Goal: Transaction & Acquisition: Purchase product/service

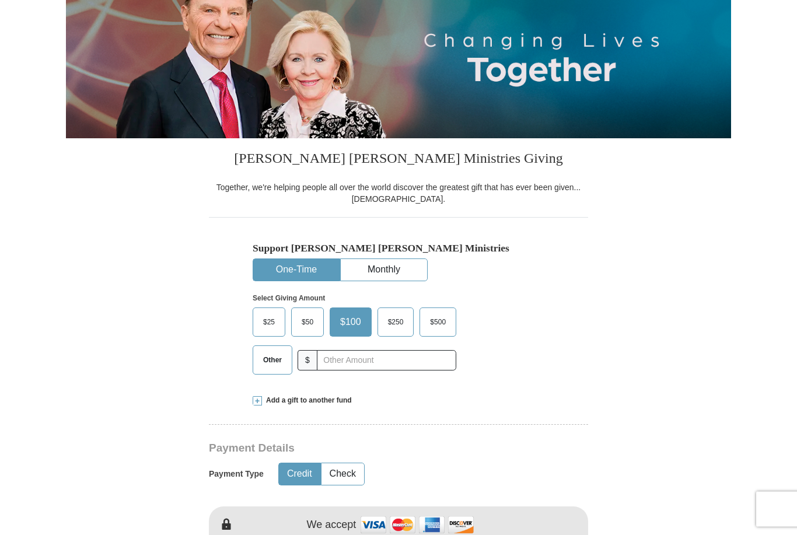
scroll to position [155, 0]
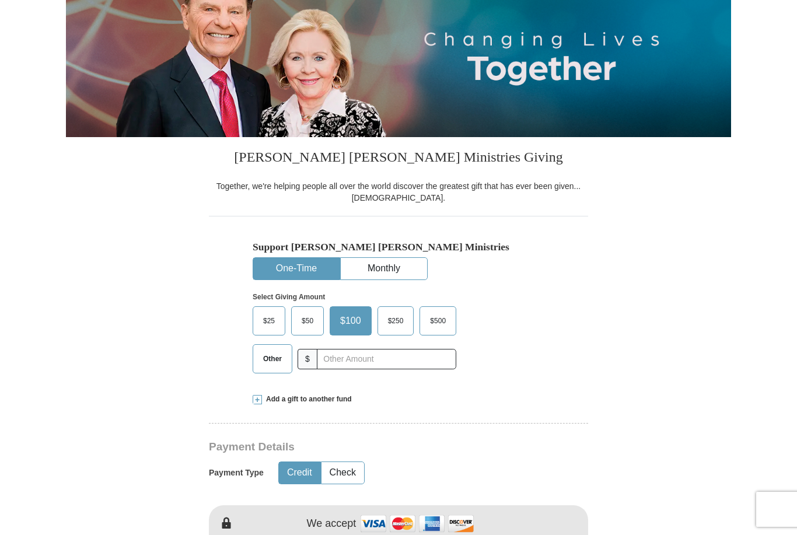
click at [301, 314] on span "$50" at bounding box center [307, 321] width 23 height 18
click at [0, 0] on input "$50" at bounding box center [0, 0] width 0 height 0
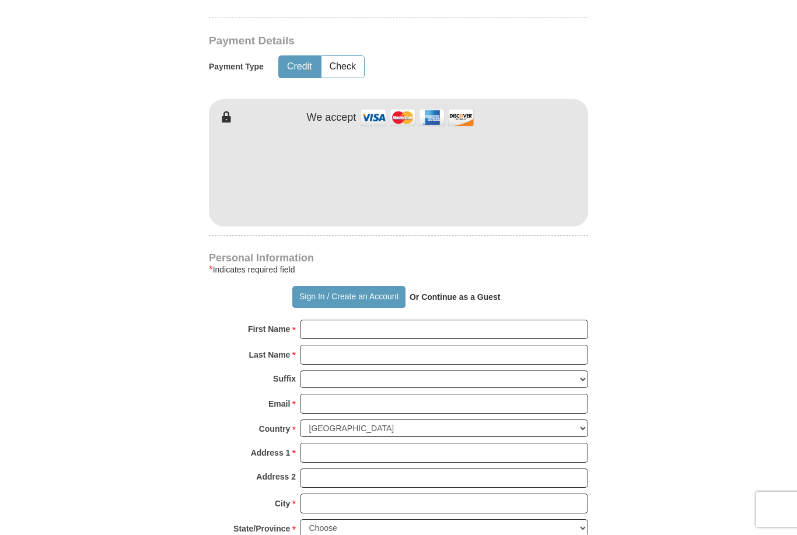
scroll to position [561, 0]
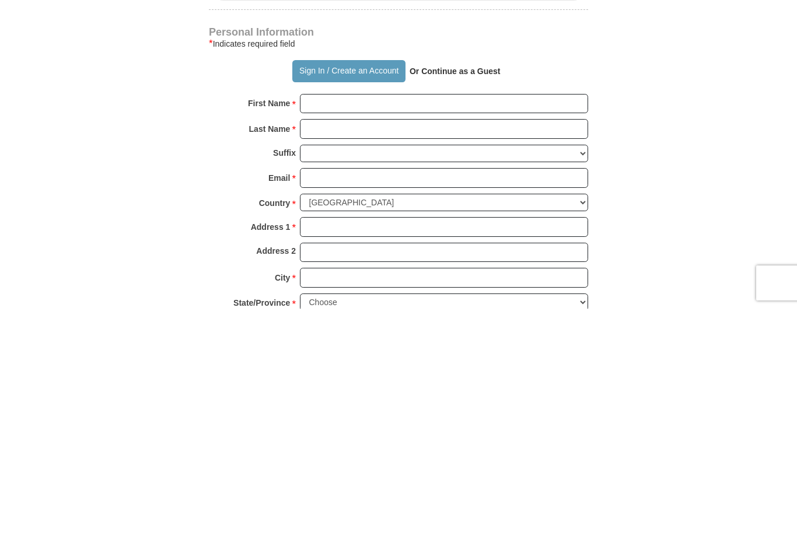
click at [466, 293] on strong "Or Continue as a Guest" at bounding box center [455, 297] width 91 height 9
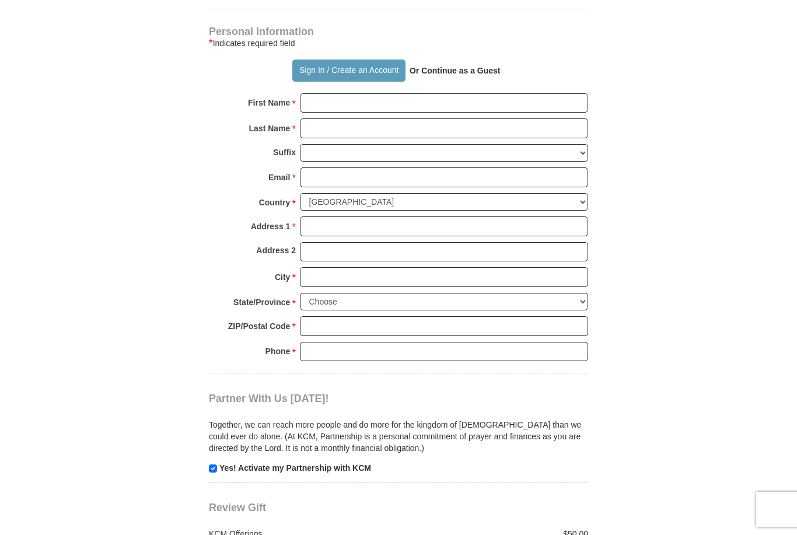
click at [455, 73] on strong "Or Continue as a Guest" at bounding box center [455, 70] width 91 height 9
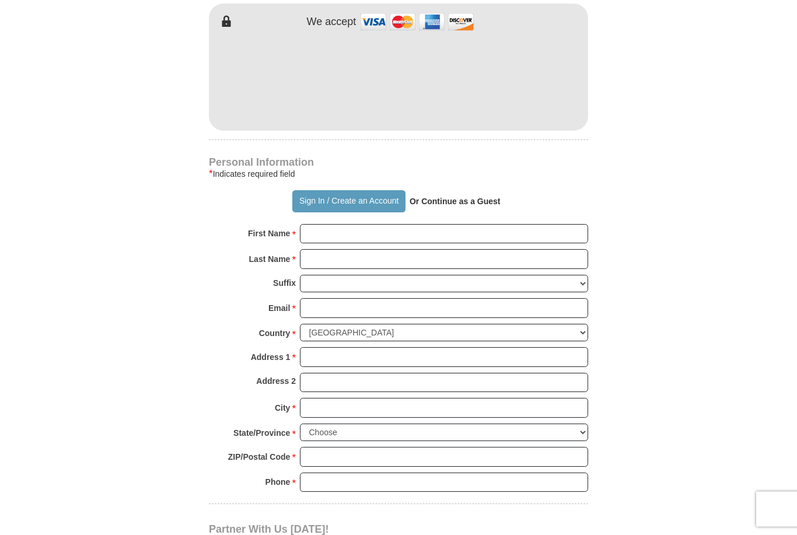
scroll to position [657, 0]
click at [323, 238] on input "First Name *" at bounding box center [444, 234] width 288 height 20
type input "Lola"
click at [329, 266] on input "Last Name *" at bounding box center [444, 259] width 288 height 20
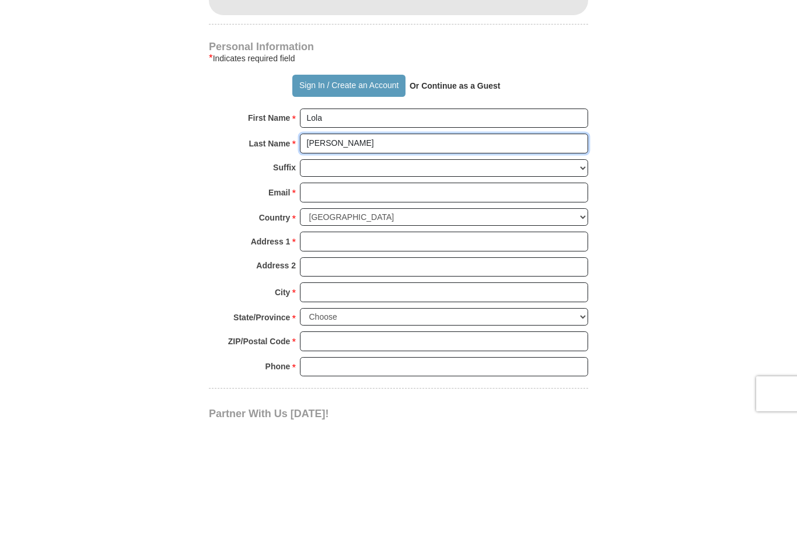
type input "[PERSON_NAME]"
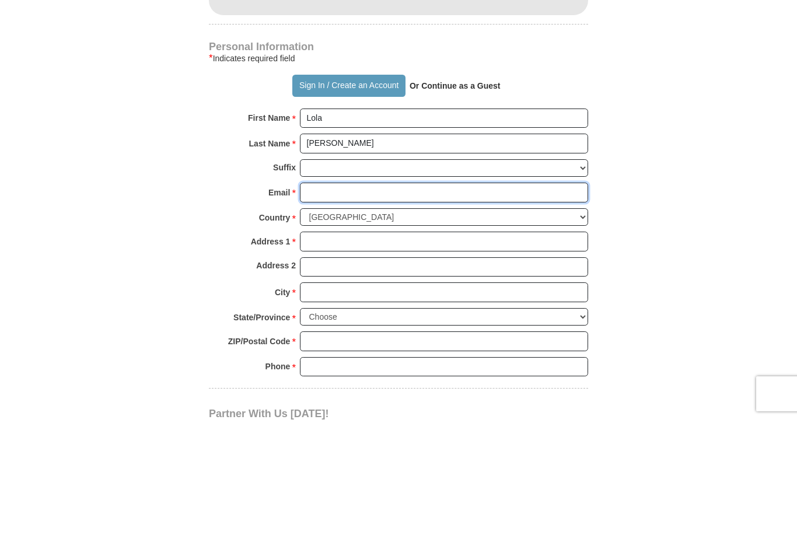
click at [335, 298] on input "Email *" at bounding box center [444, 308] width 288 height 20
type input "[EMAIL_ADDRESS][DOMAIN_NAME]"
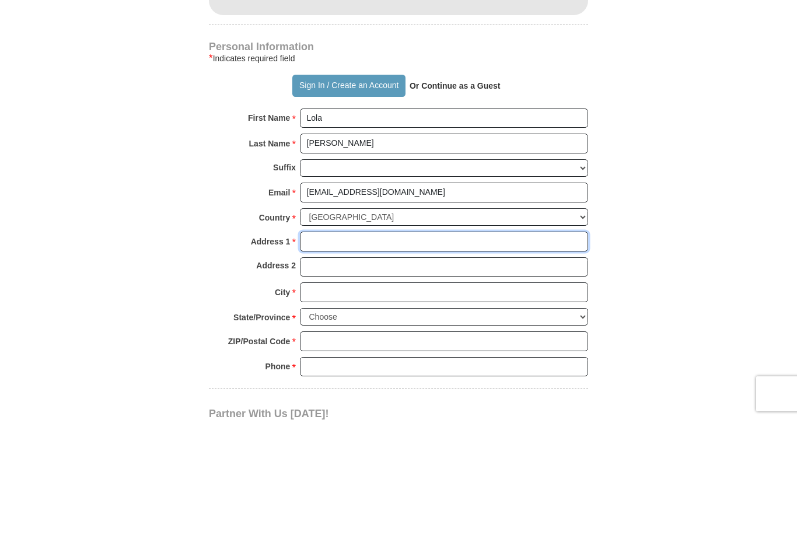
click at [330, 347] on input "Address 1 *" at bounding box center [444, 357] width 288 height 20
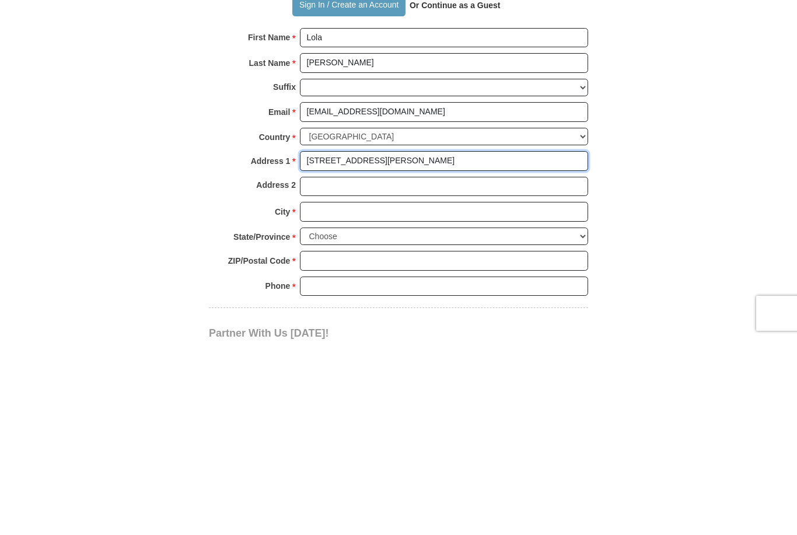
type input "[STREET_ADDRESS][PERSON_NAME]"
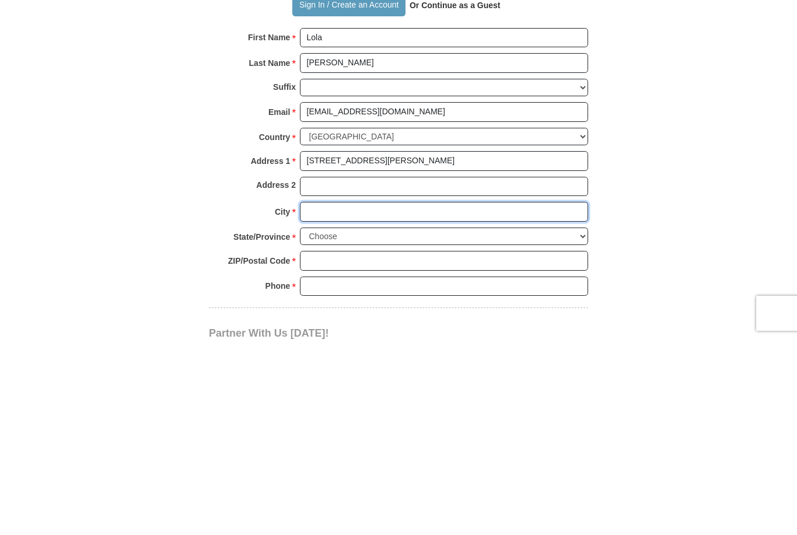
click at [323, 398] on input "City *" at bounding box center [444, 408] width 288 height 20
type input "[US_STATE][GEOGRAPHIC_DATA]"
click at [582, 424] on select "Choose [US_STATE] [US_STATE] [US_STATE] [US_STATE] [US_STATE] Armed Forces Amer…" at bounding box center [444, 433] width 288 height 18
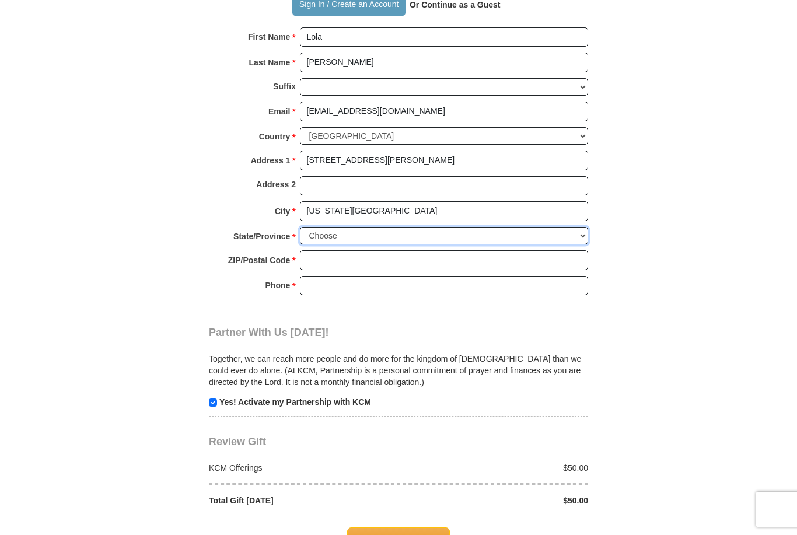
select select "[GEOGRAPHIC_DATA]"
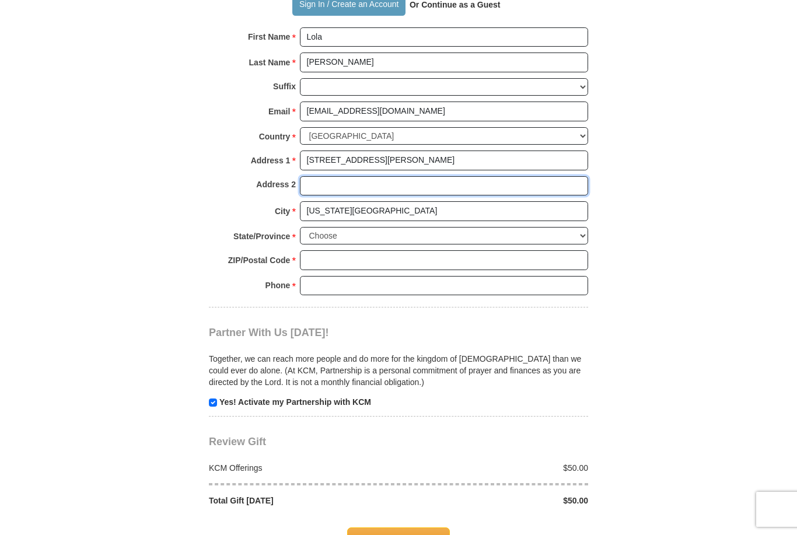
click at [421, 176] on input "Address 2" at bounding box center [444, 186] width 288 height 20
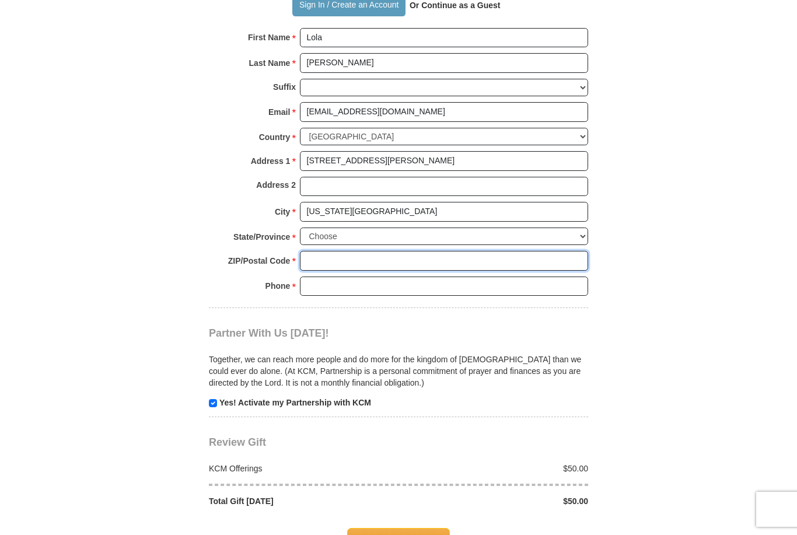
click at [326, 252] on input "ZIP/Postal Code *" at bounding box center [444, 261] width 288 height 20
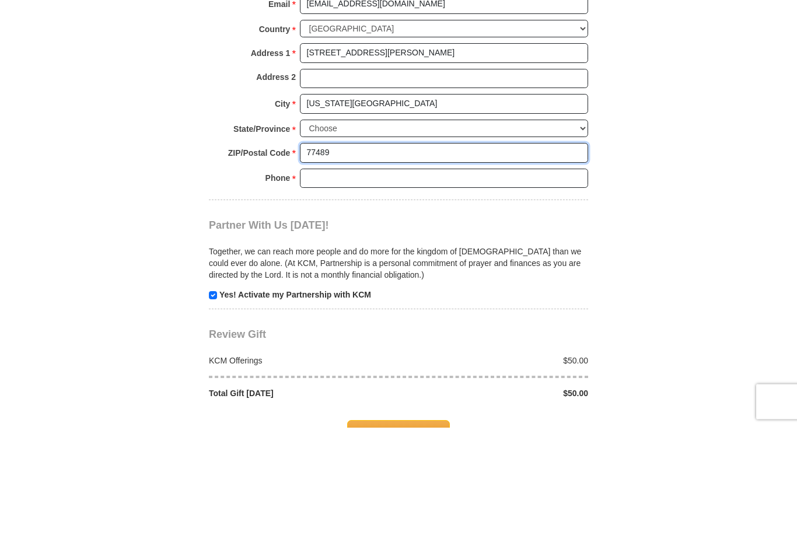
type input "77489"
click at [329, 277] on input "Phone * *" at bounding box center [444, 287] width 288 height 20
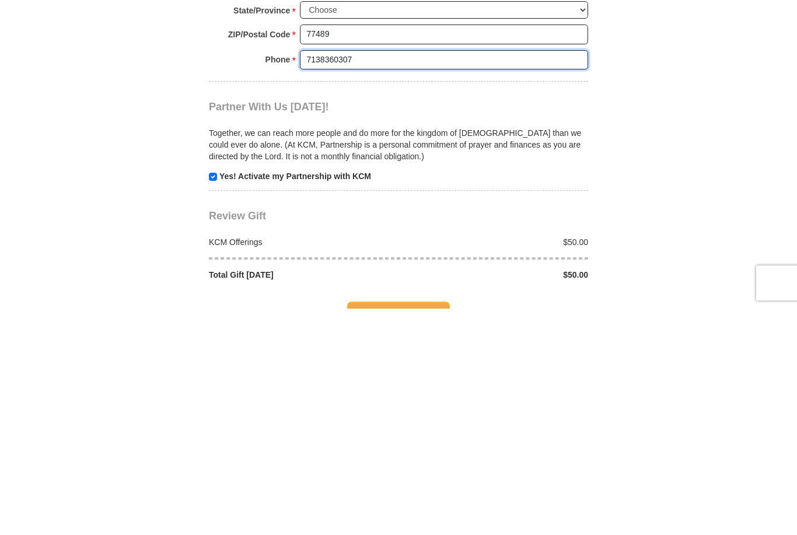
type input "7138360307"
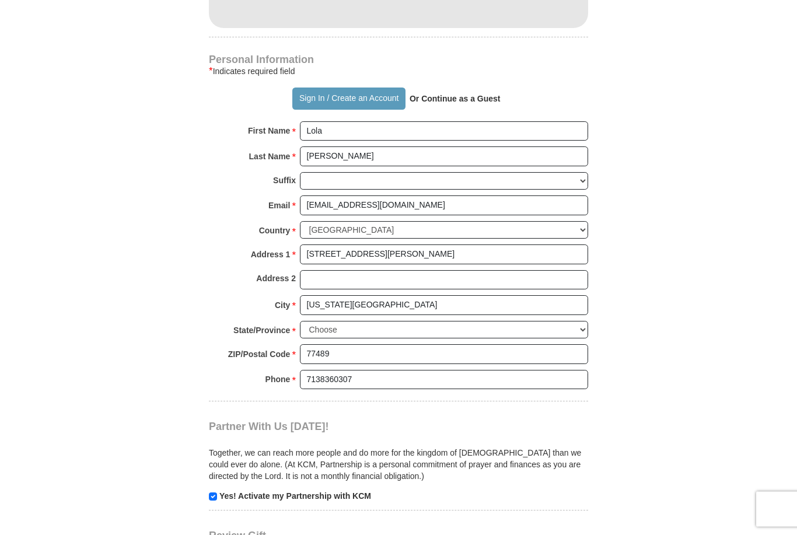
scroll to position [764, 0]
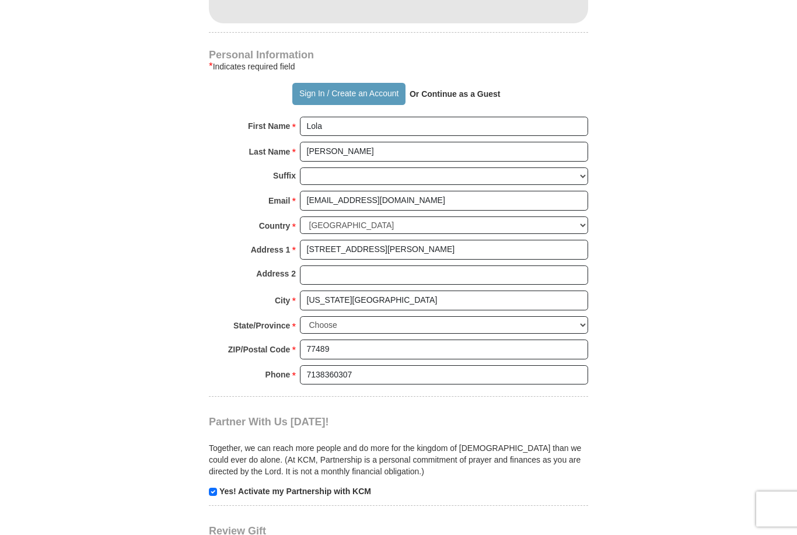
click at [455, 90] on strong "Or Continue as a Guest" at bounding box center [455, 94] width 91 height 9
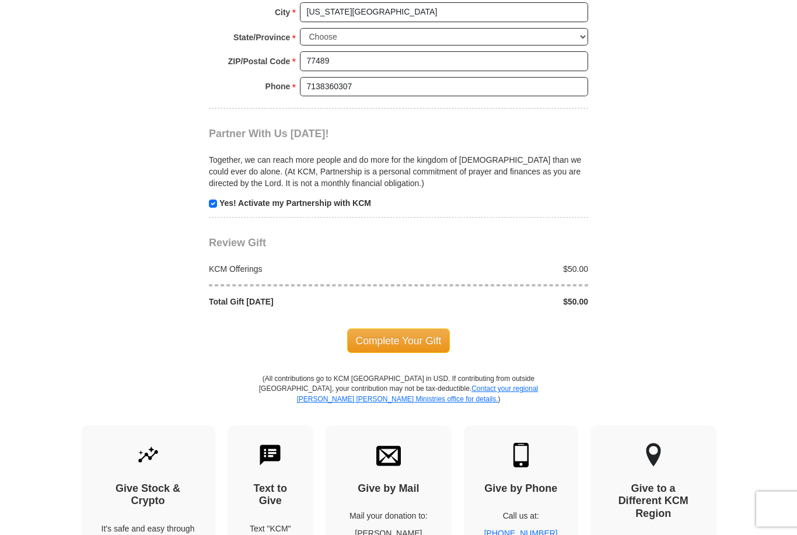
scroll to position [1055, 0]
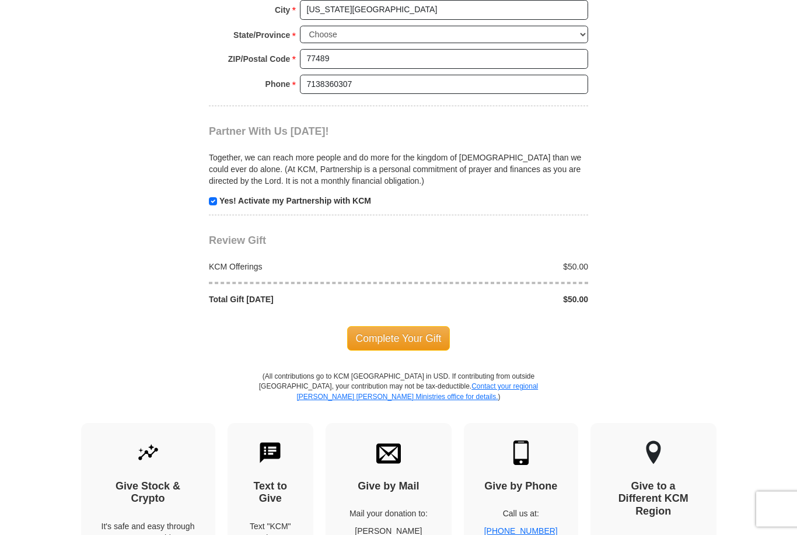
click at [413, 327] on span "Complete Your Gift" at bounding box center [398, 339] width 103 height 25
